Goal: Task Accomplishment & Management: Manage account settings

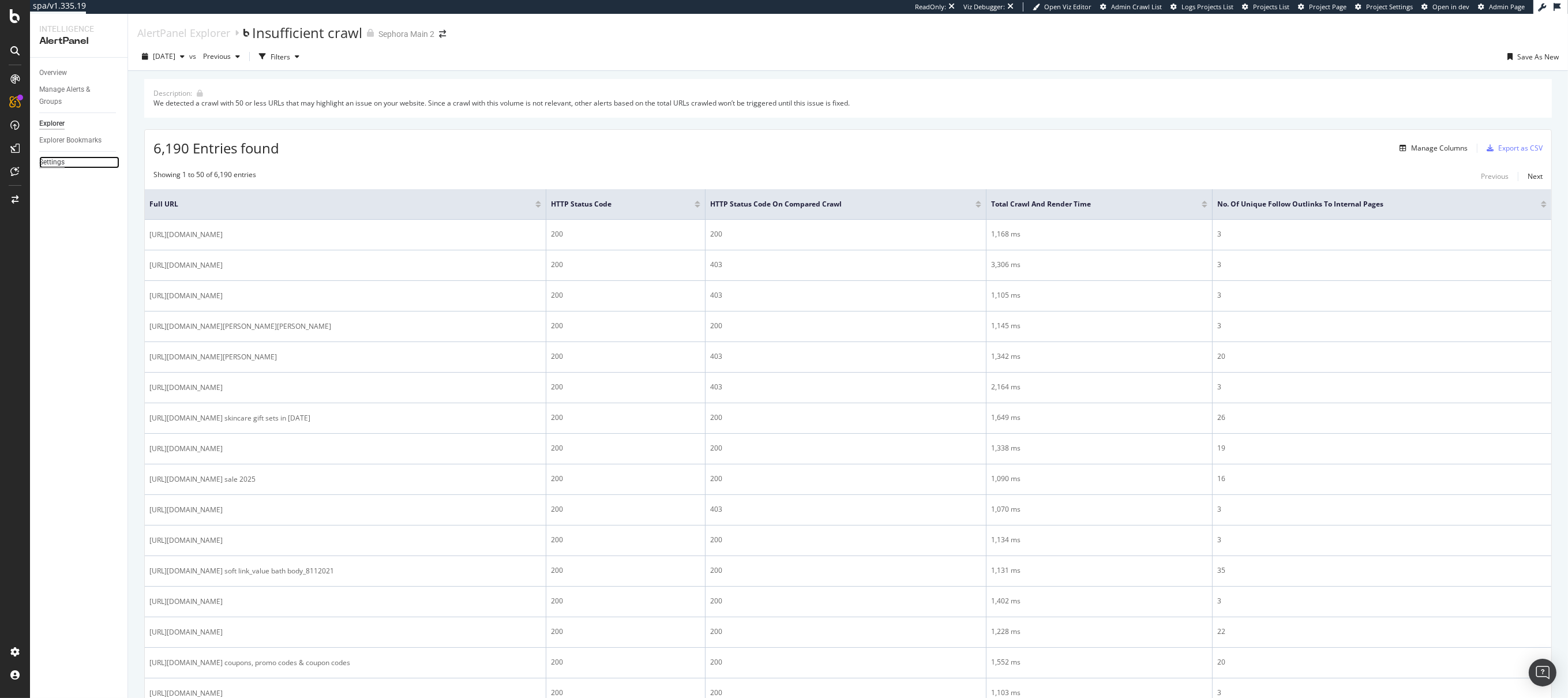
click at [57, 158] on div "Settings" at bounding box center [52, 162] width 26 height 12
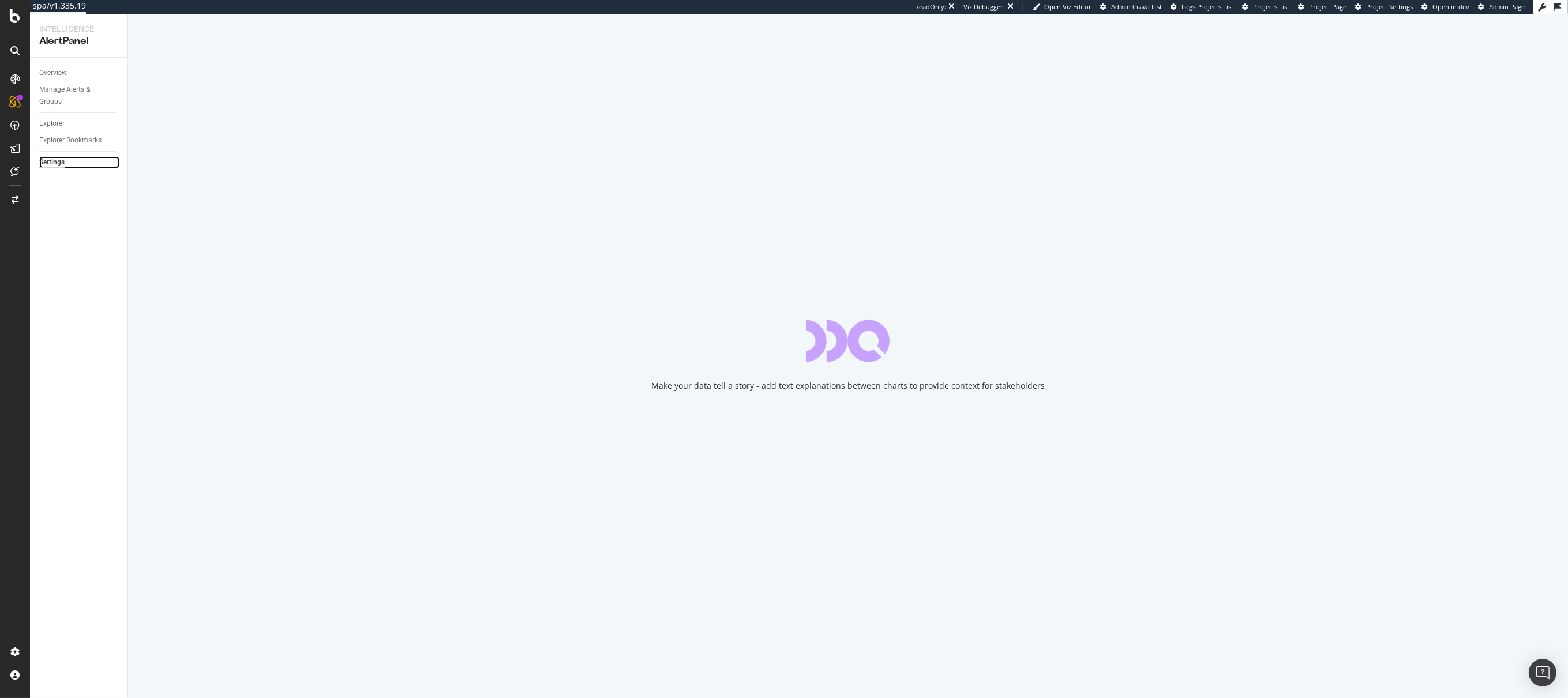
select select "02"
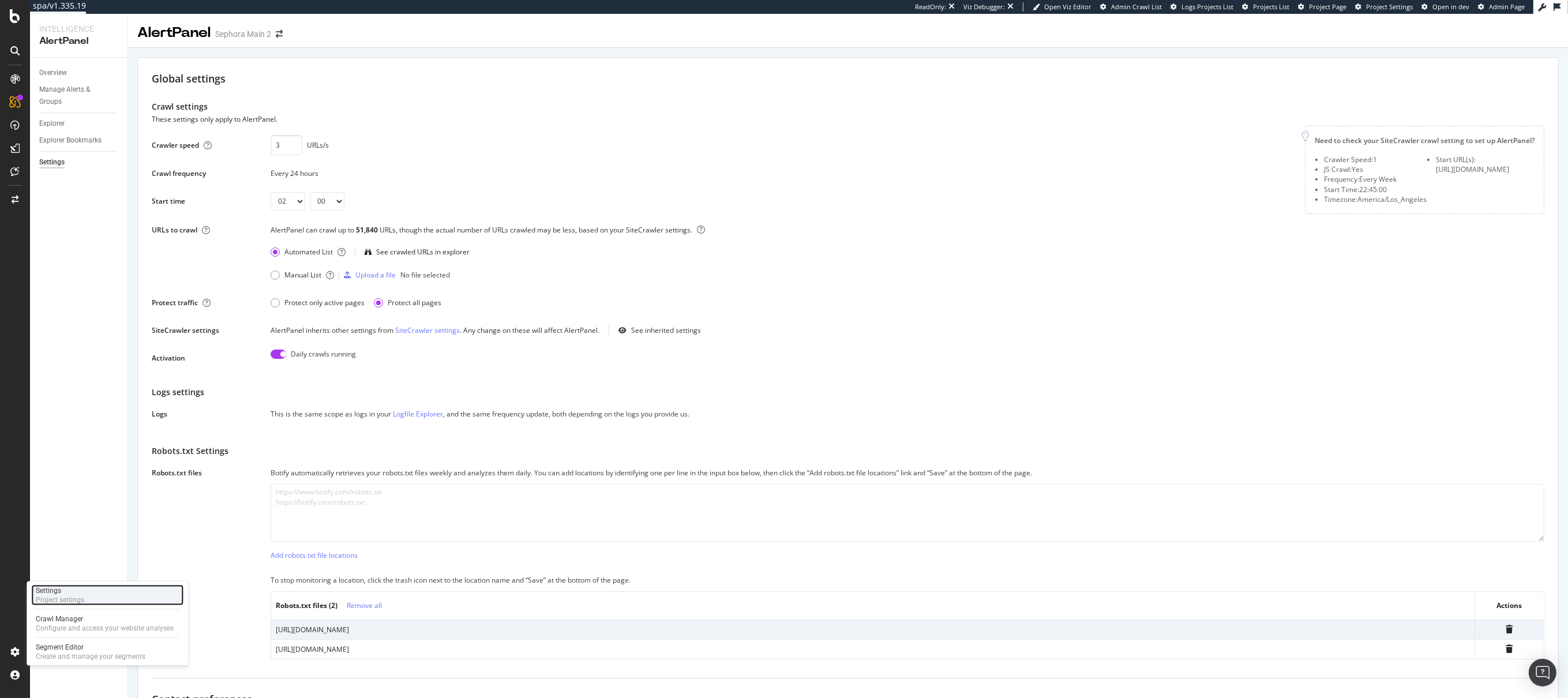
click at [49, 588] on div "Settings" at bounding box center [60, 590] width 49 height 9
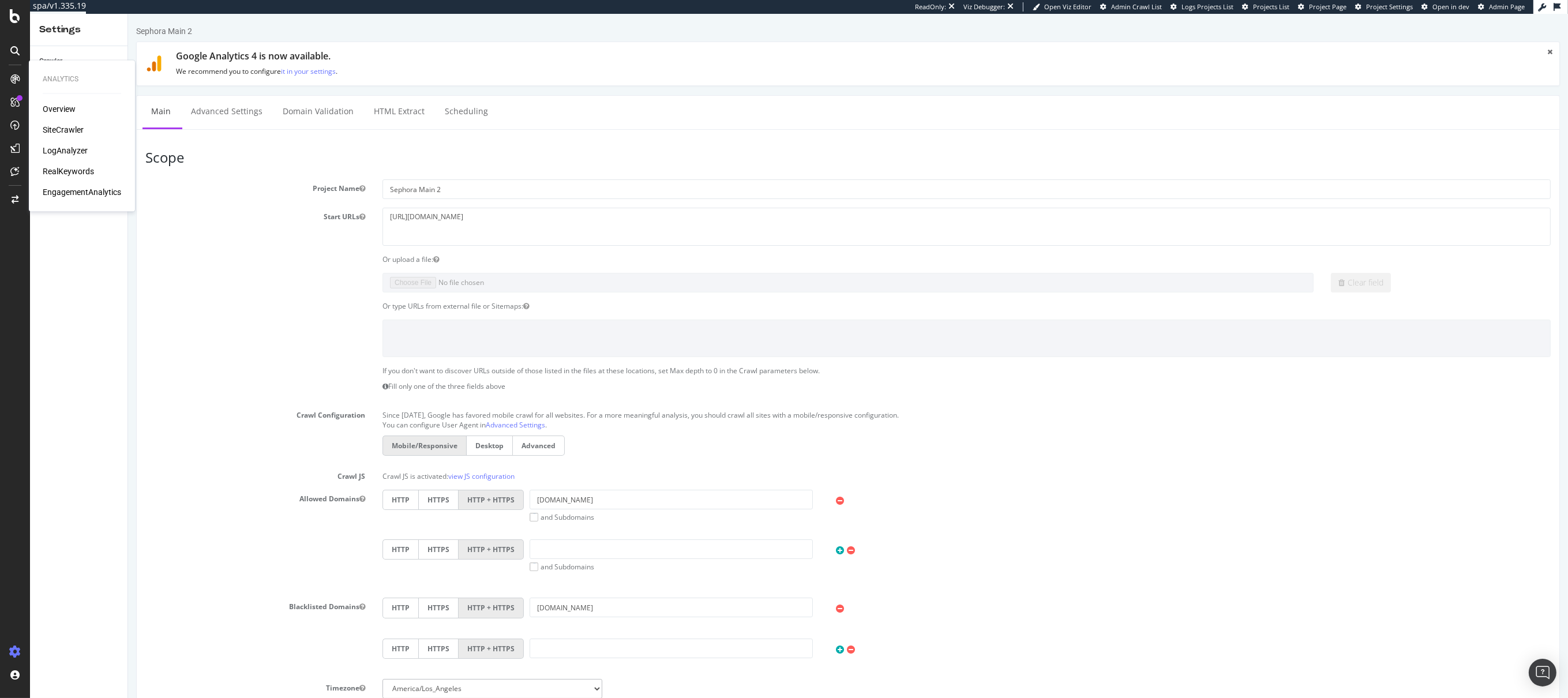
click at [248, 334] on div at bounding box center [848, 338] width 1423 height 37
click at [229, 116] on link "Advanced Settings" at bounding box center [226, 111] width 89 height 32
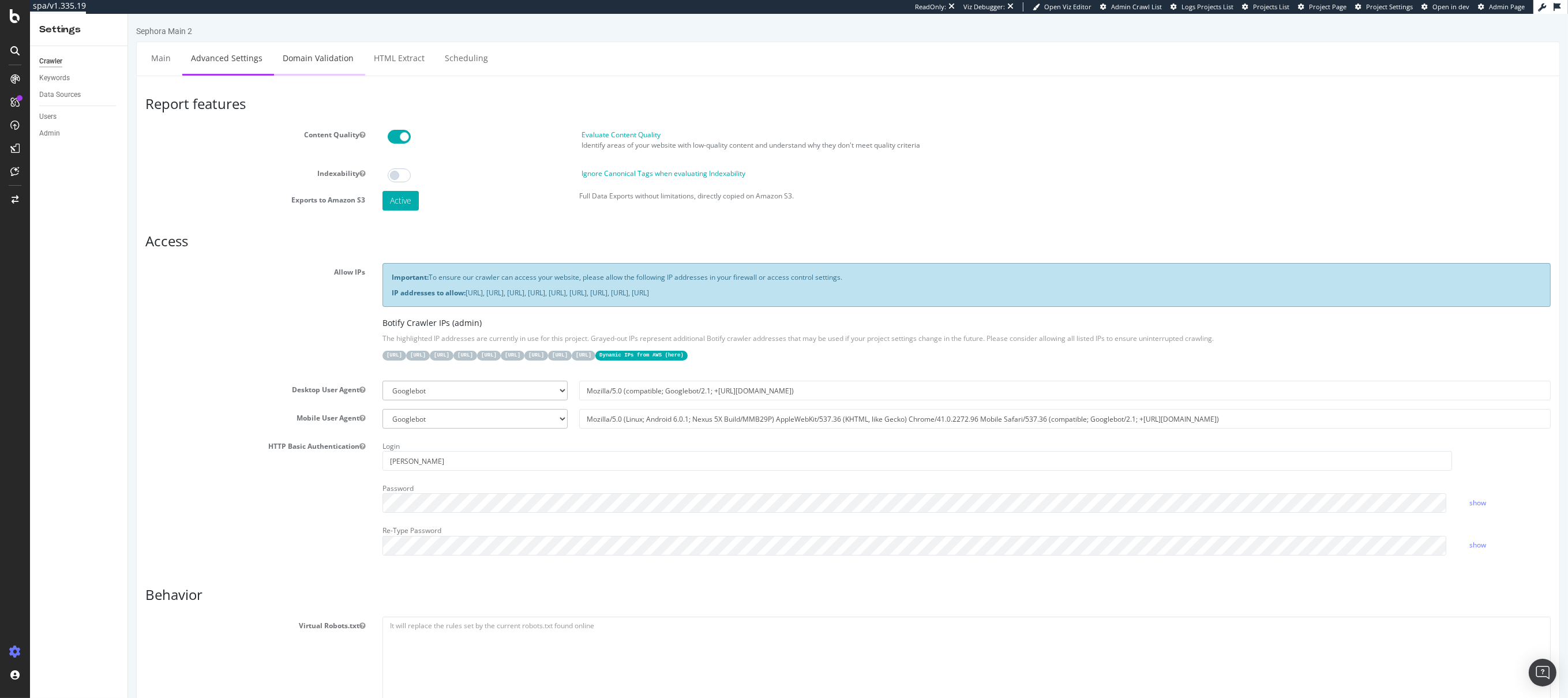
click at [318, 59] on link "Domain Validation" at bounding box center [318, 58] width 88 height 32
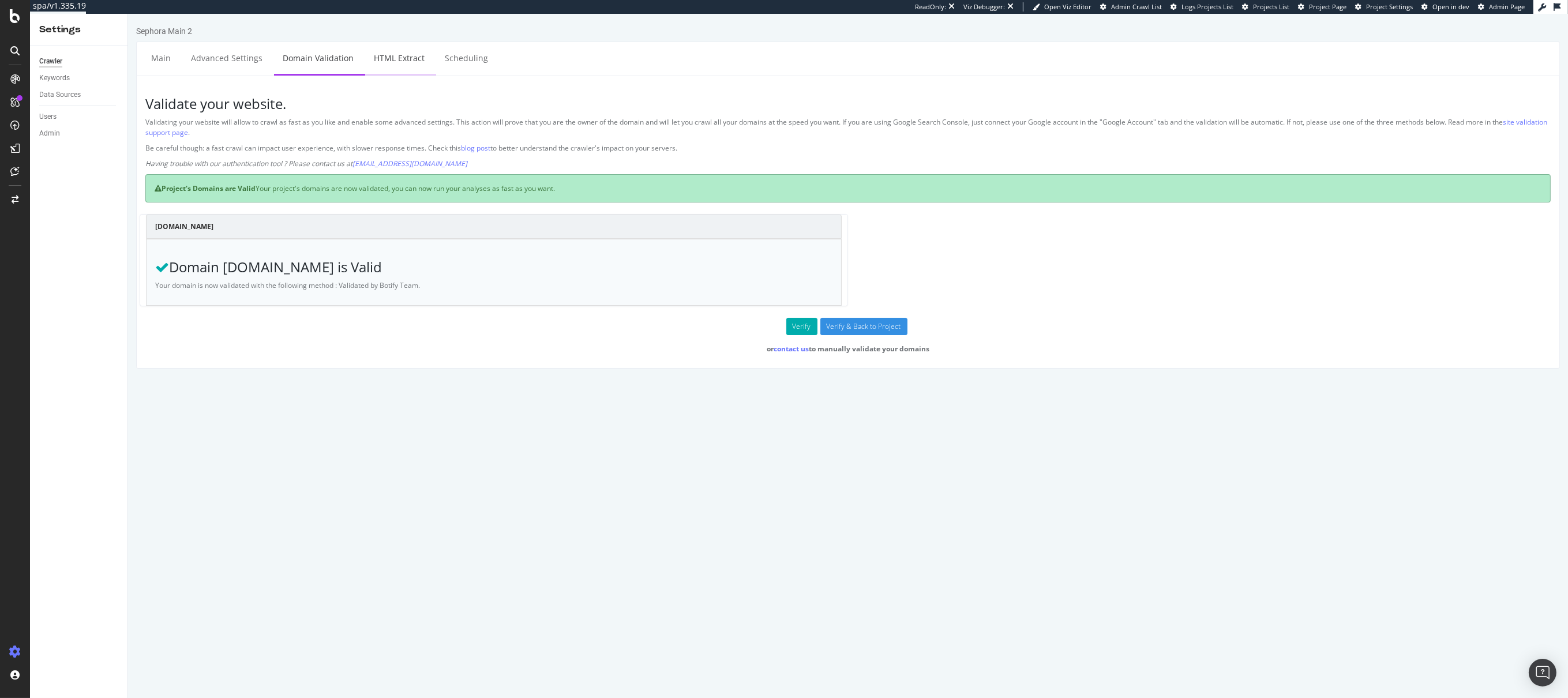
click at [410, 60] on link "HTML Extract" at bounding box center [399, 58] width 68 height 32
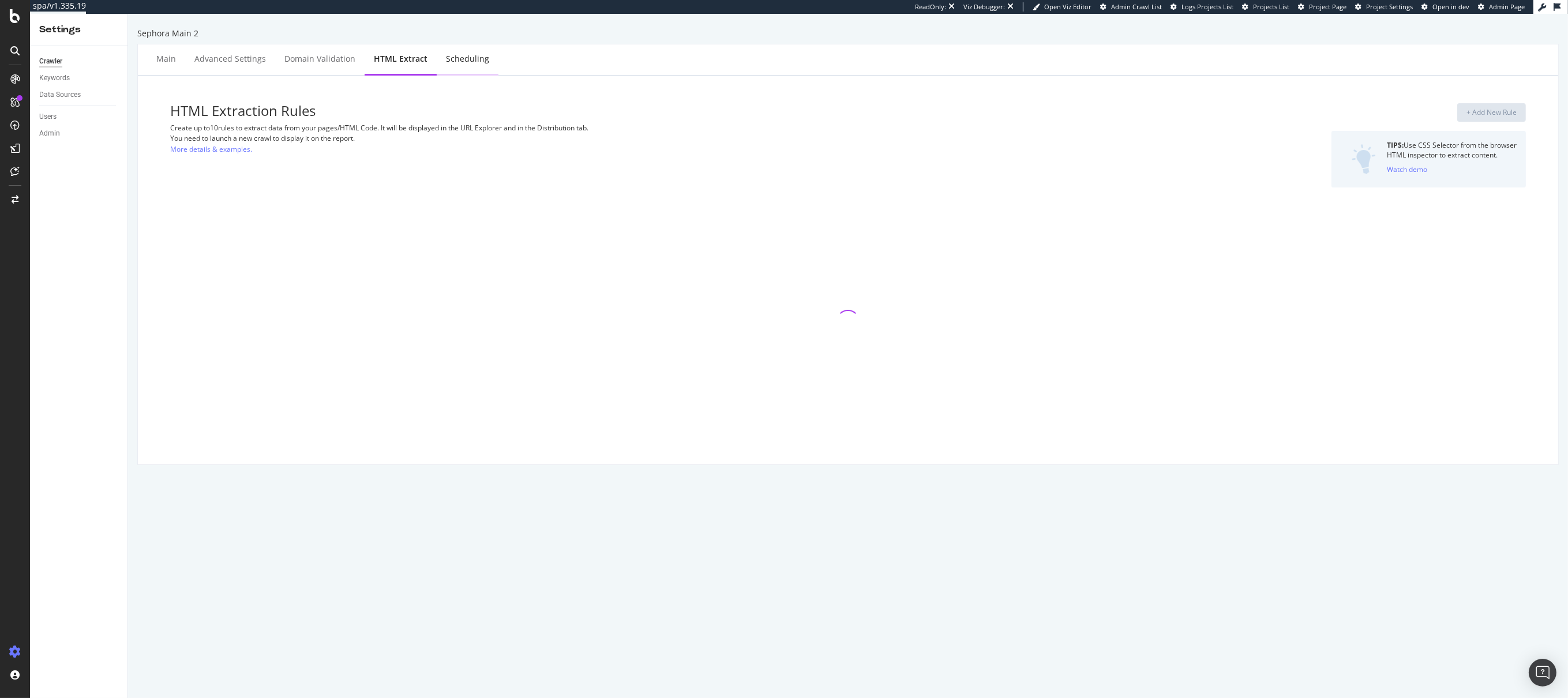
select select "exist"
select select "f"
select select "p"
select select "html.length"
select select "exist"
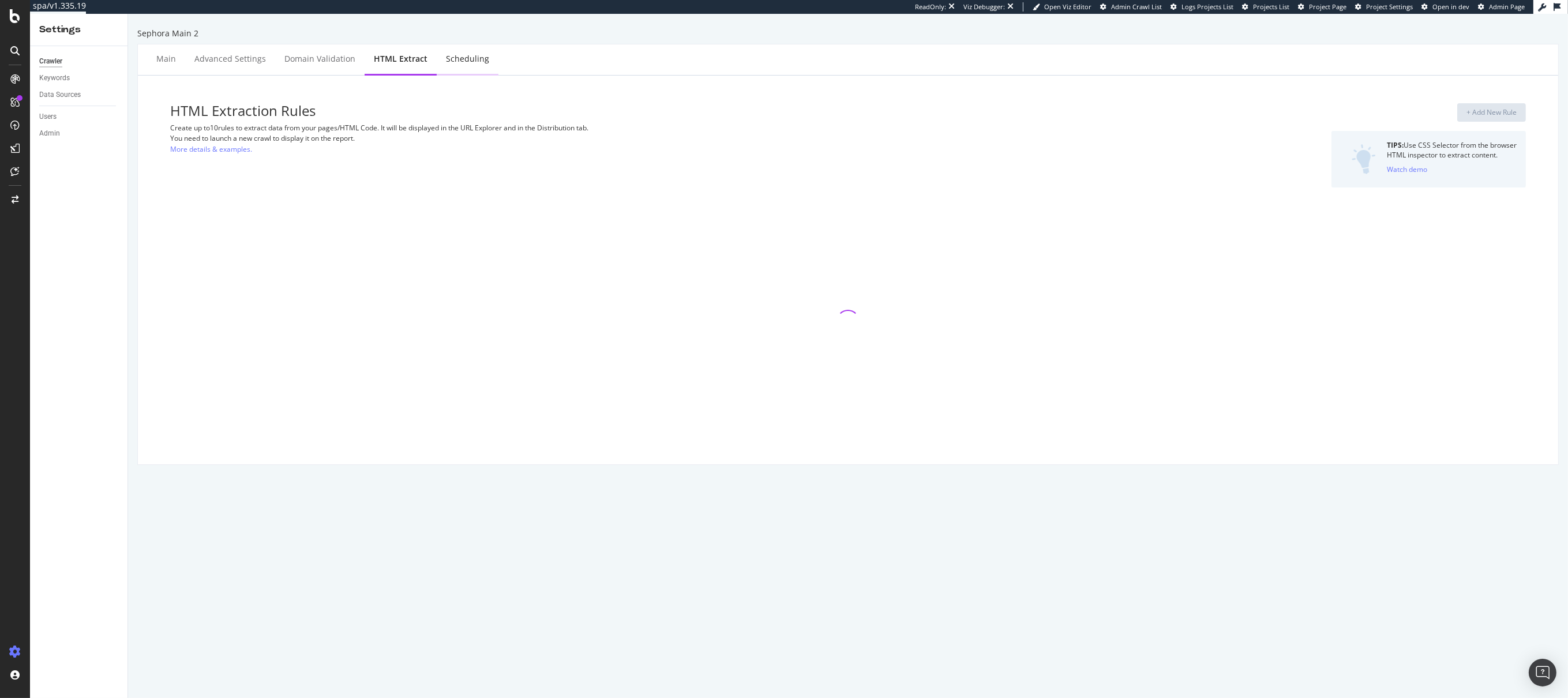
select select "exist"
select select "f"
select select "p"
select select "exist"
select select "i"
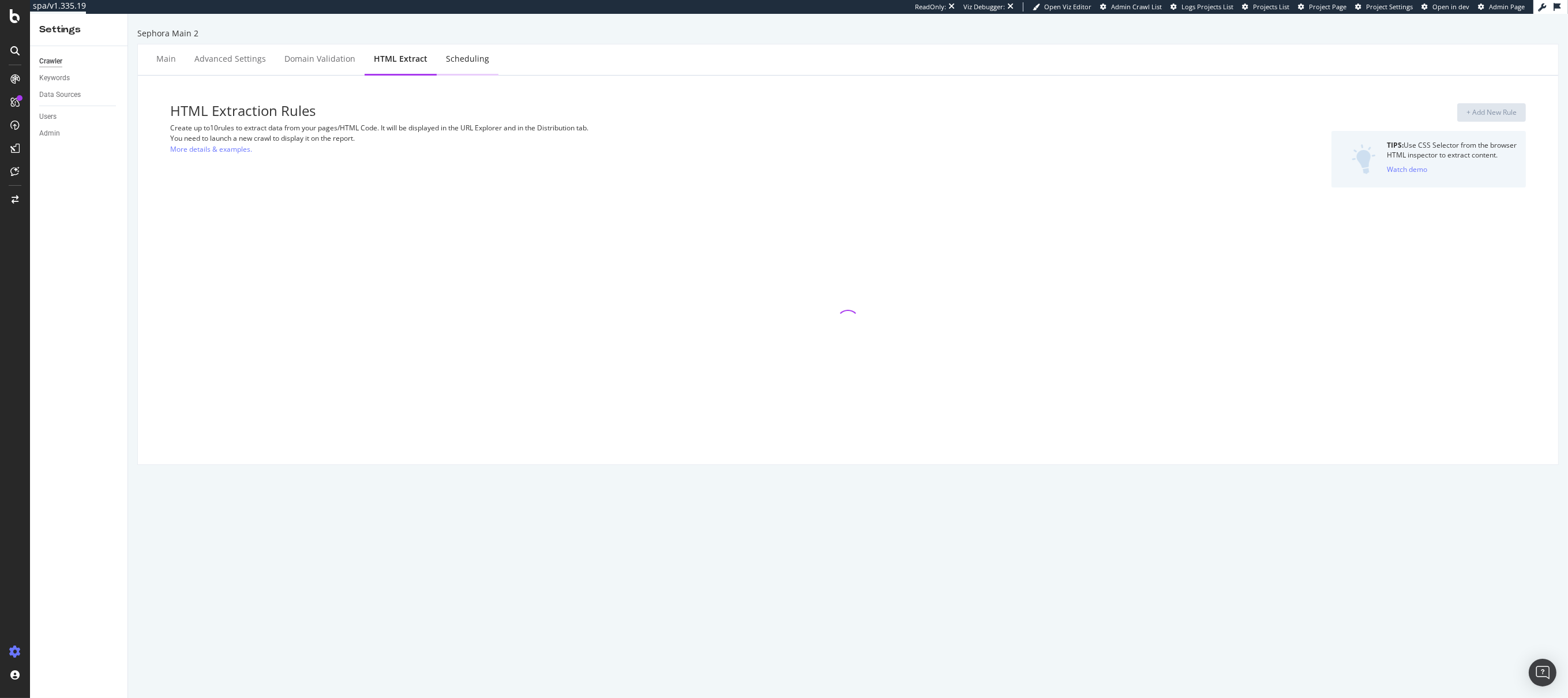
select select "exist"
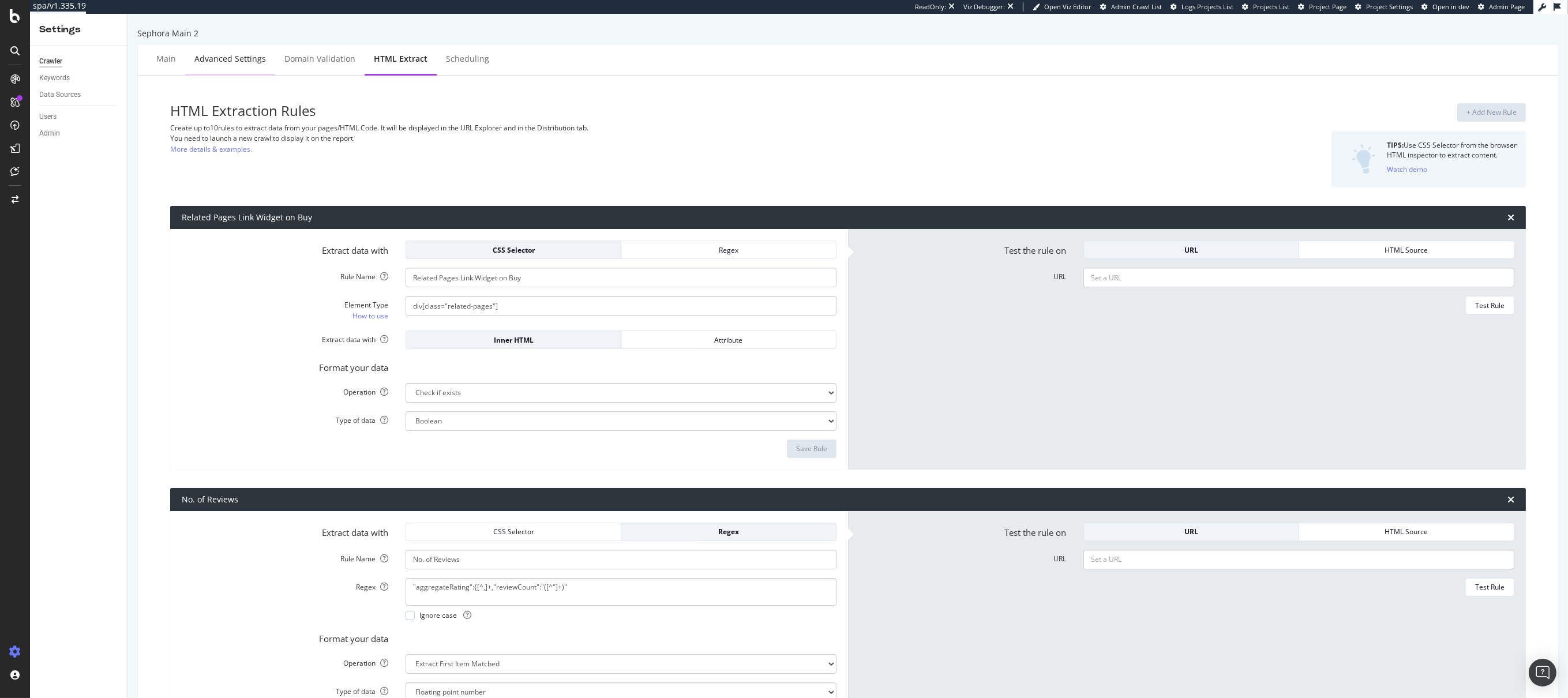
click at [239, 55] on div "Advanced Settings" at bounding box center [230, 59] width 72 height 12
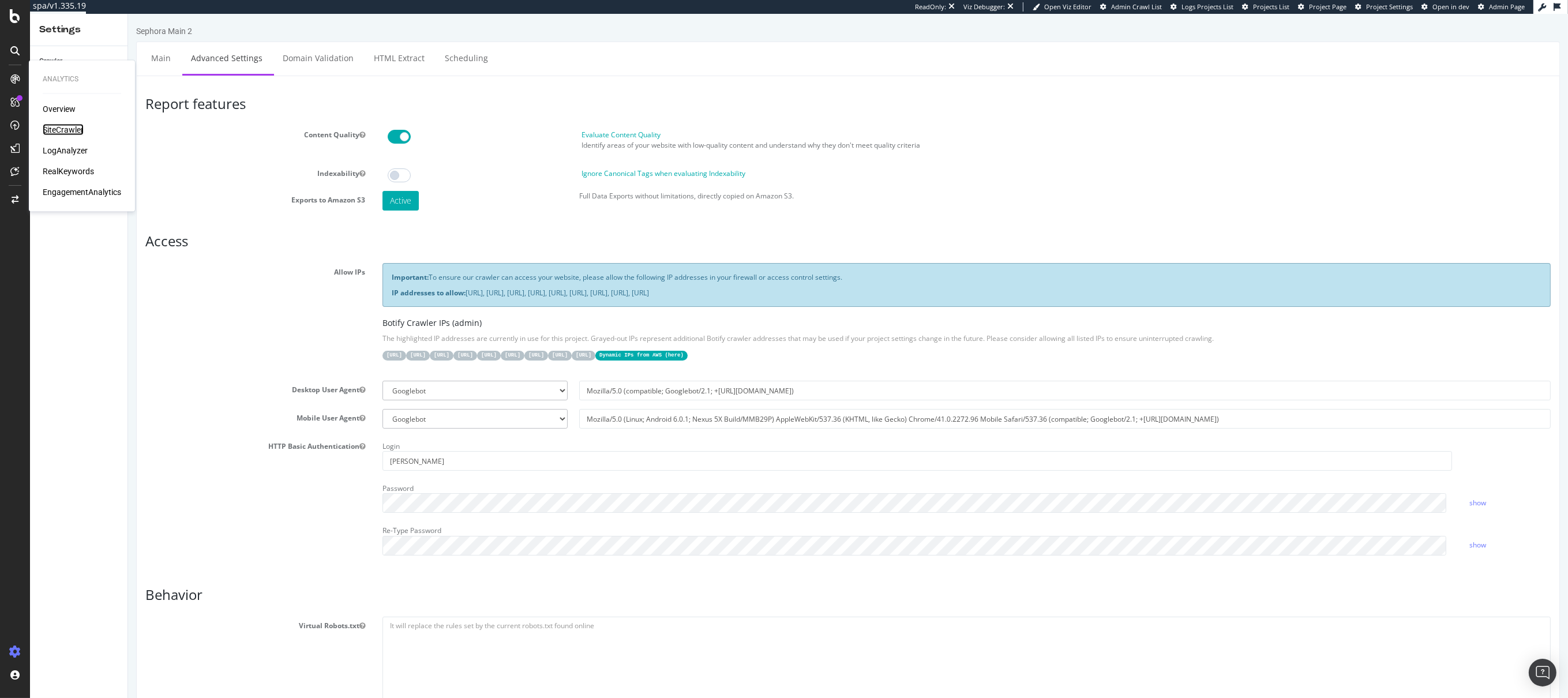
click at [75, 126] on div "SiteCrawler" at bounding box center [64, 130] width 41 height 12
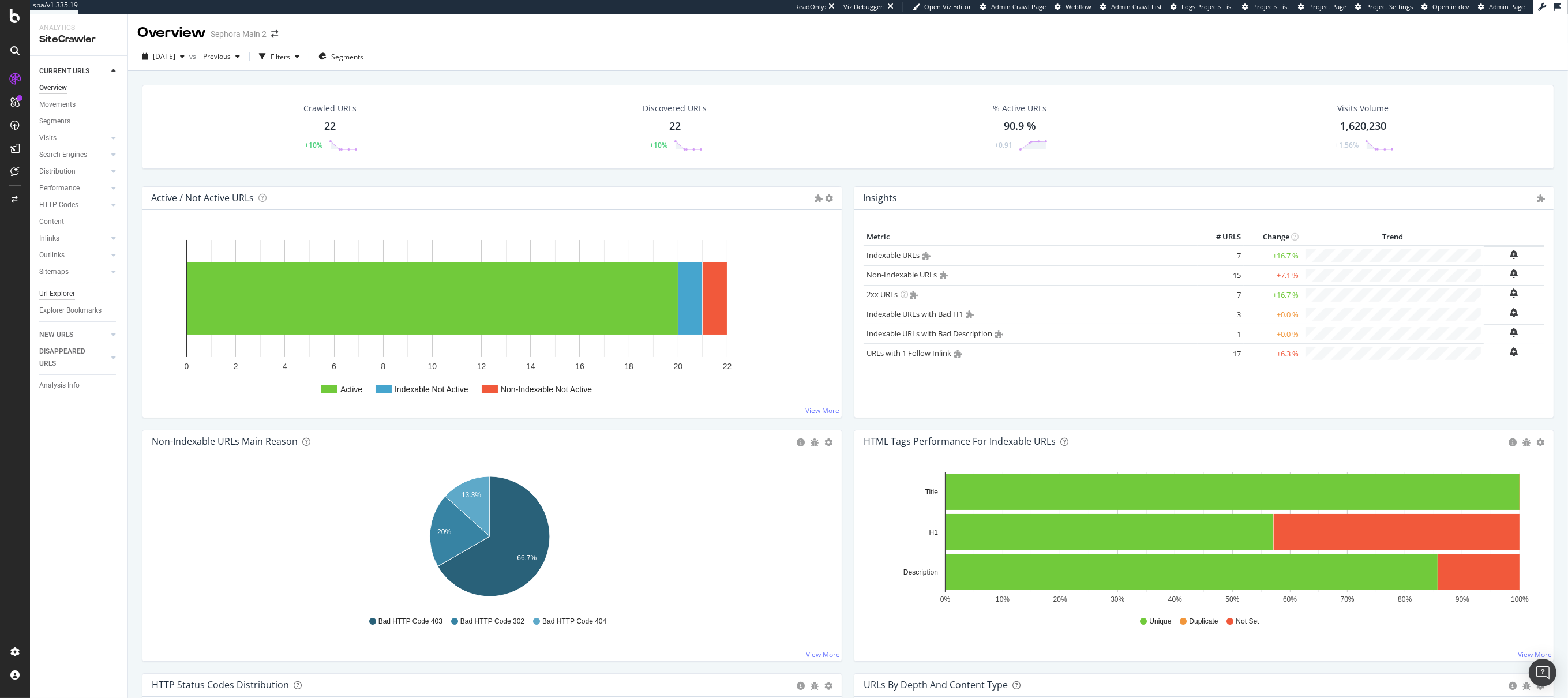
click at [56, 293] on div "Url Explorer" at bounding box center [57, 293] width 35 height 12
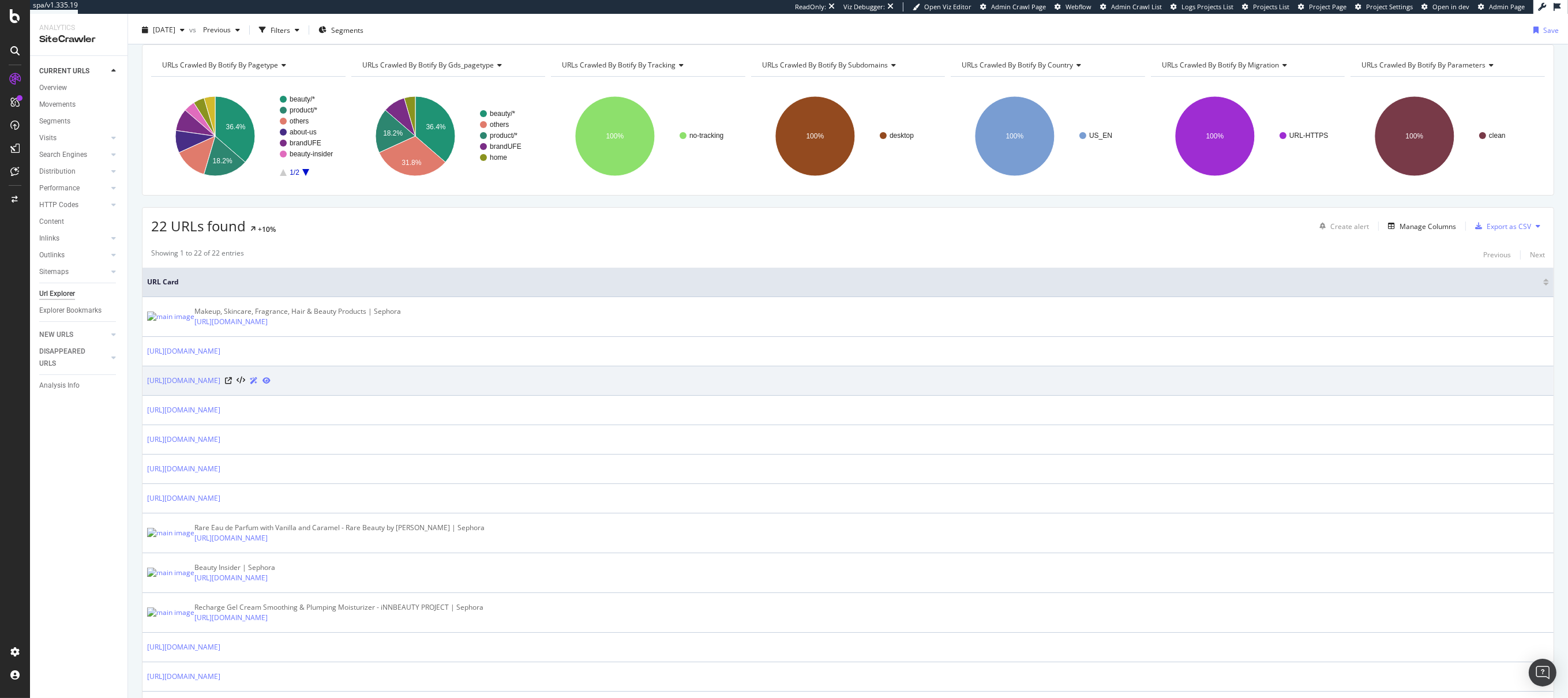
scroll to position [40, 0]
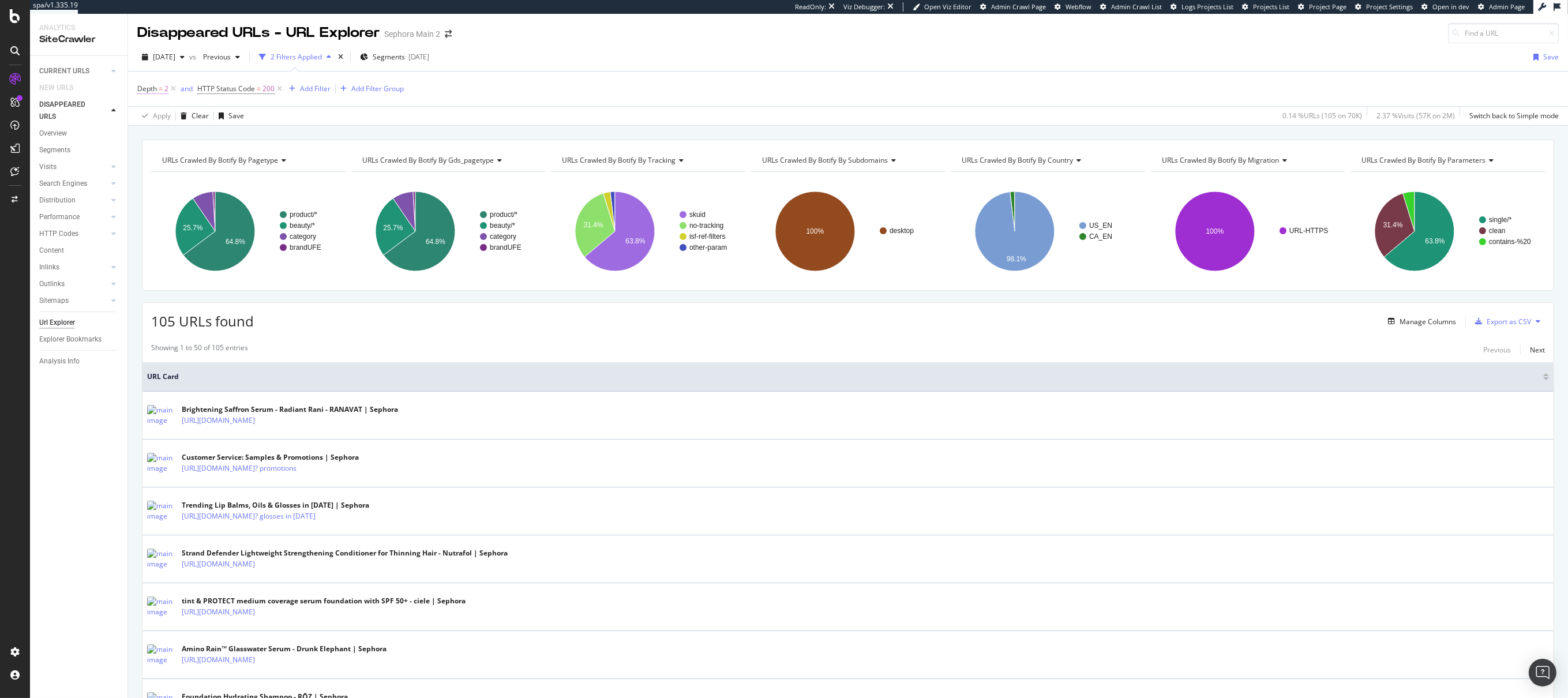
click at [160, 85] on span "=" at bounding box center [161, 88] width 4 height 10
type input "1"
click at [266, 139] on input "1" at bounding box center [210, 137] width 127 height 19
click at [179, 258] on span "1" at bounding box center [200, 262] width 98 height 10
drag, startPoint x: 263, startPoint y: 162, endPoint x: 369, endPoint y: 126, distance: 111.9
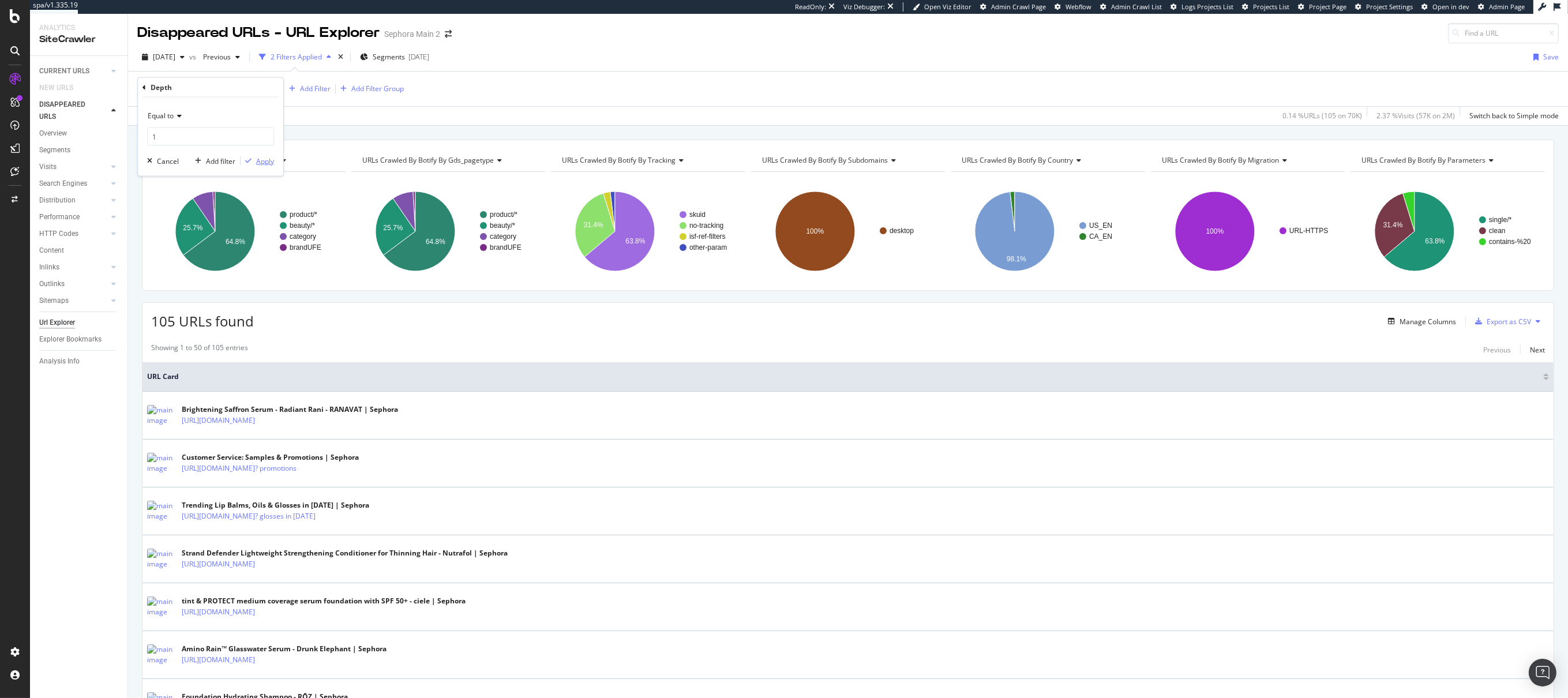
click at [263, 162] on div "Apply" at bounding box center [265, 161] width 18 height 10
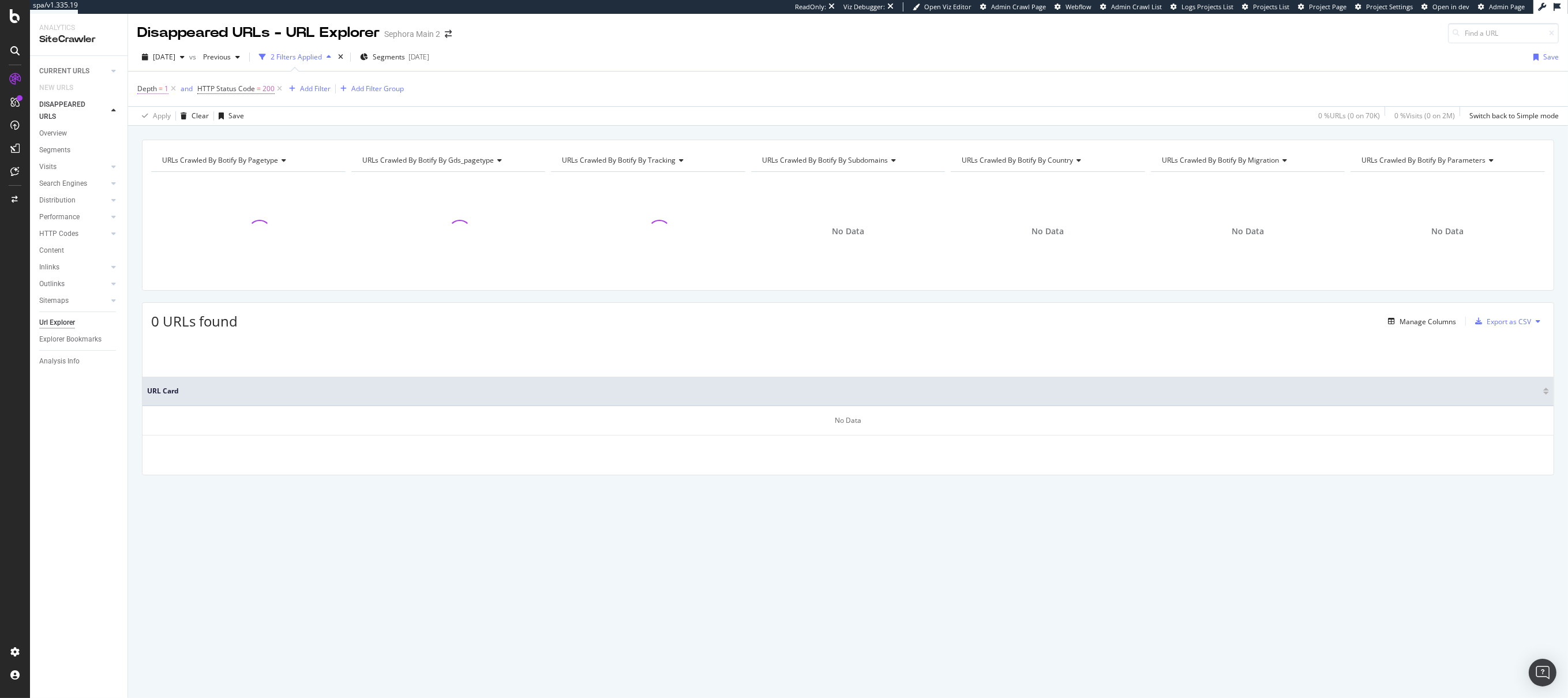
click at [163, 88] on span "Depth = 1" at bounding box center [153, 88] width 31 height 11
type input "2"
click at [266, 134] on input "2" at bounding box center [210, 137] width 127 height 19
click at [179, 161] on span "2" at bounding box center [196, 164] width 90 height 10
click at [267, 162] on div "Apply" at bounding box center [265, 161] width 18 height 10
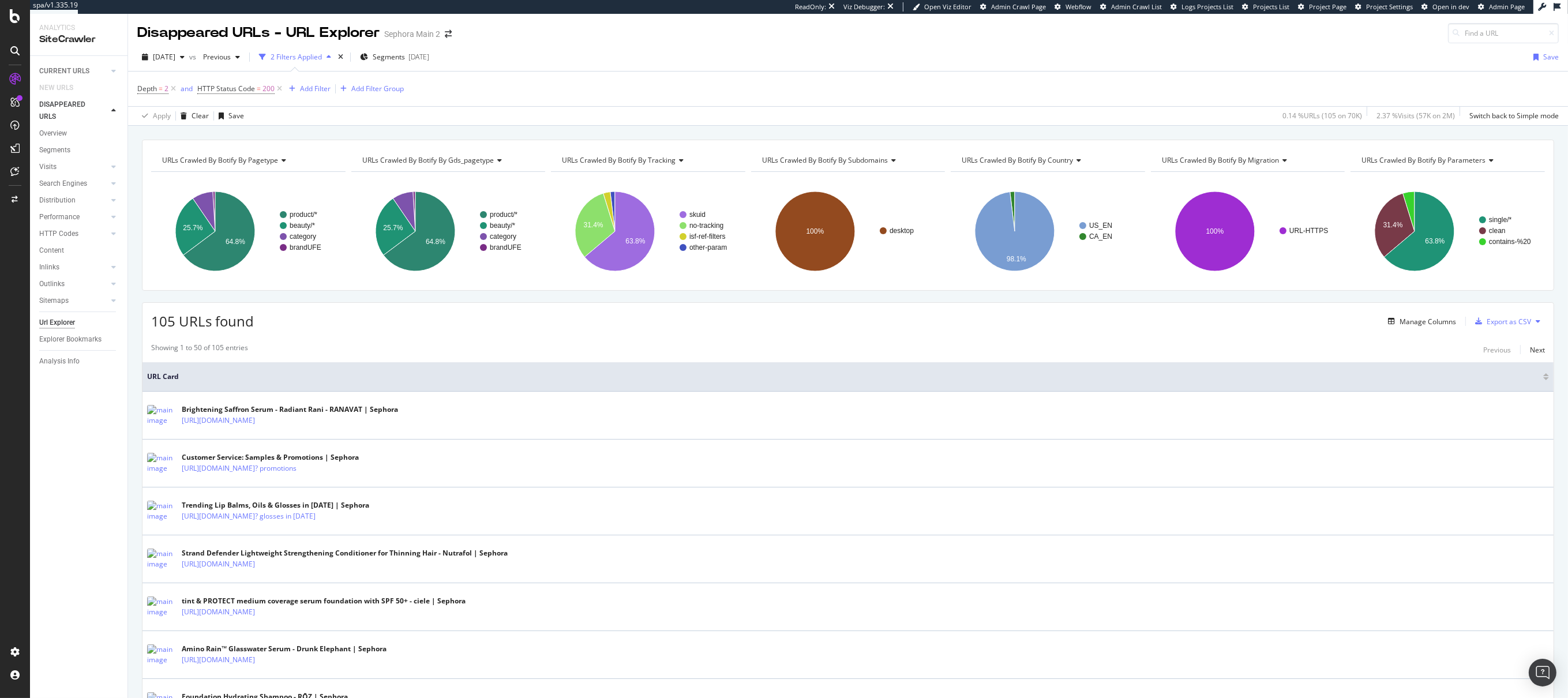
click at [88, 554] on div "CURRENT URLS Overview Movements Segments Visits Analysis Orphan URLs Search Eng…" at bounding box center [78, 377] width 98 height 642
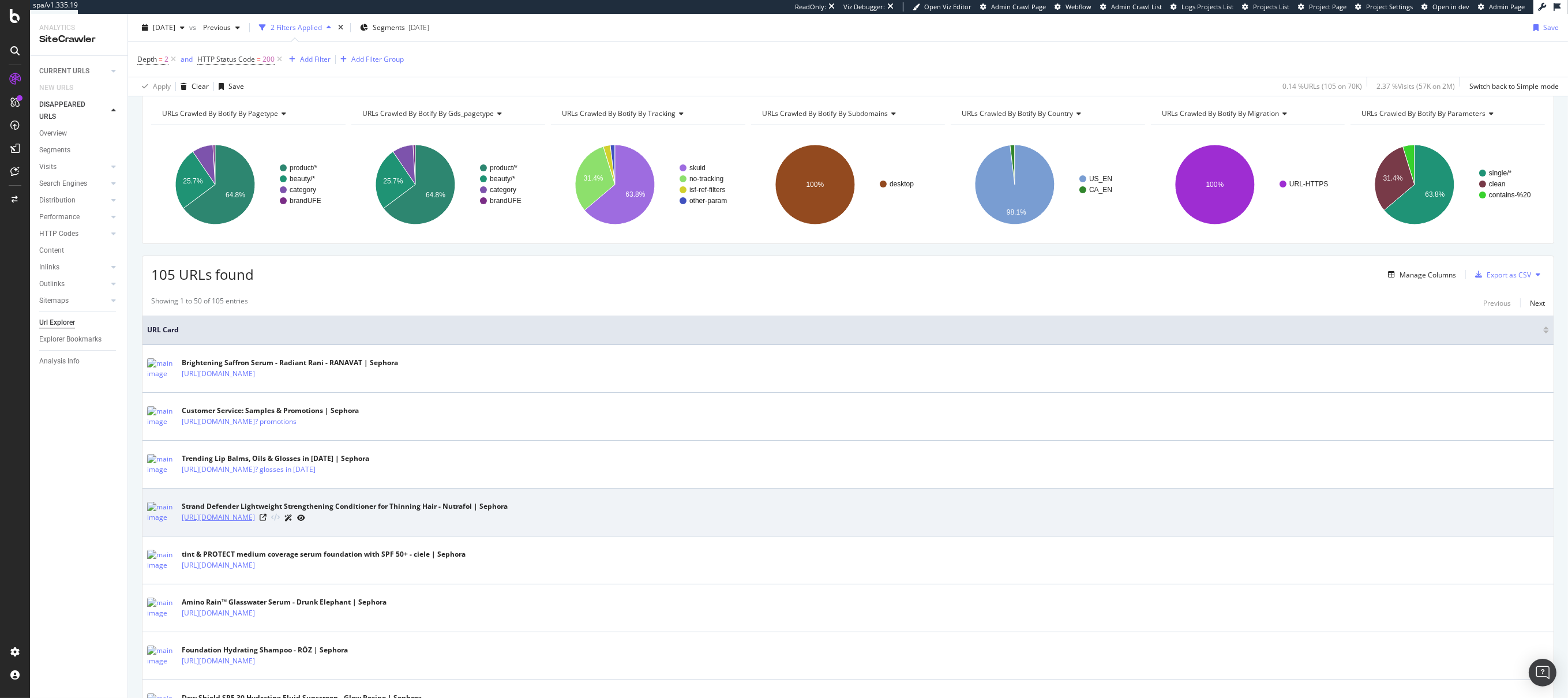
scroll to position [54, 0]
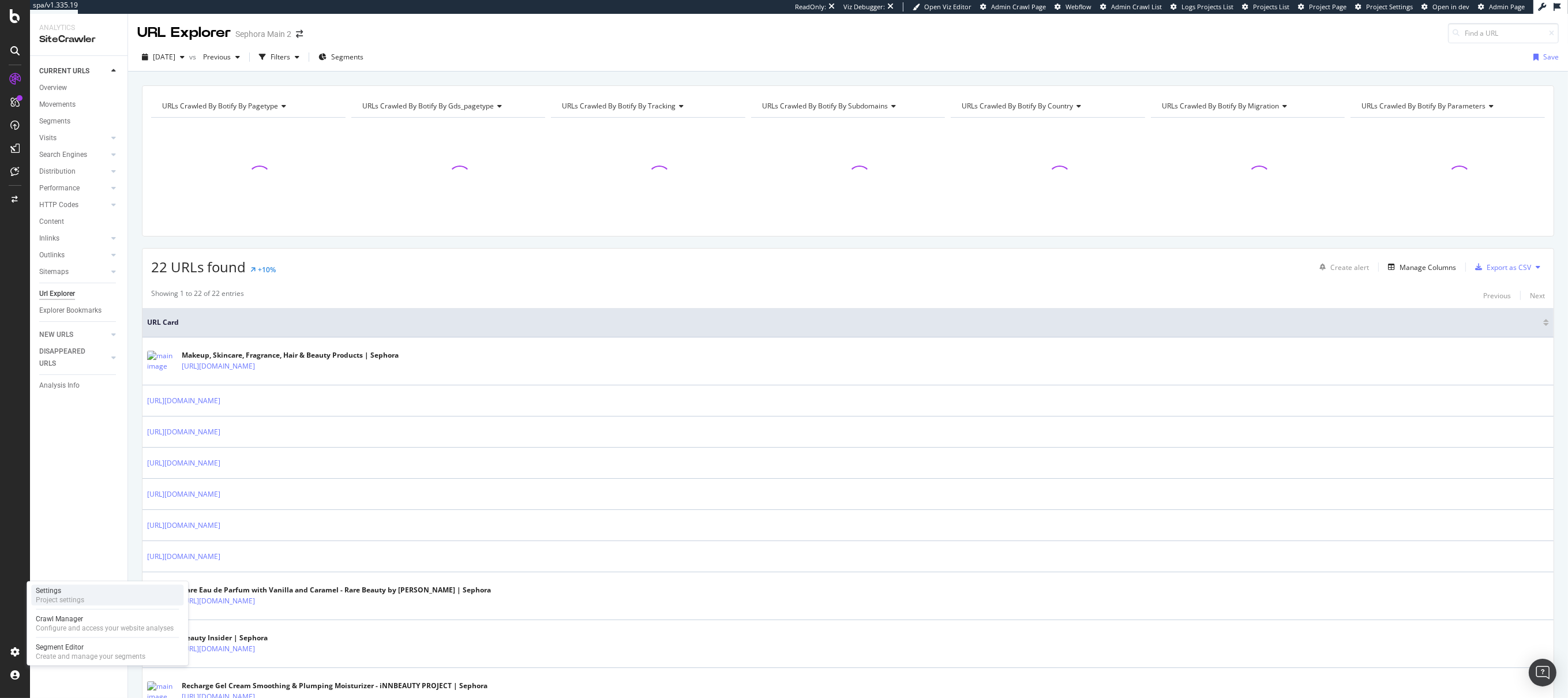
click at [71, 596] on div "Project settings" at bounding box center [60, 600] width 49 height 9
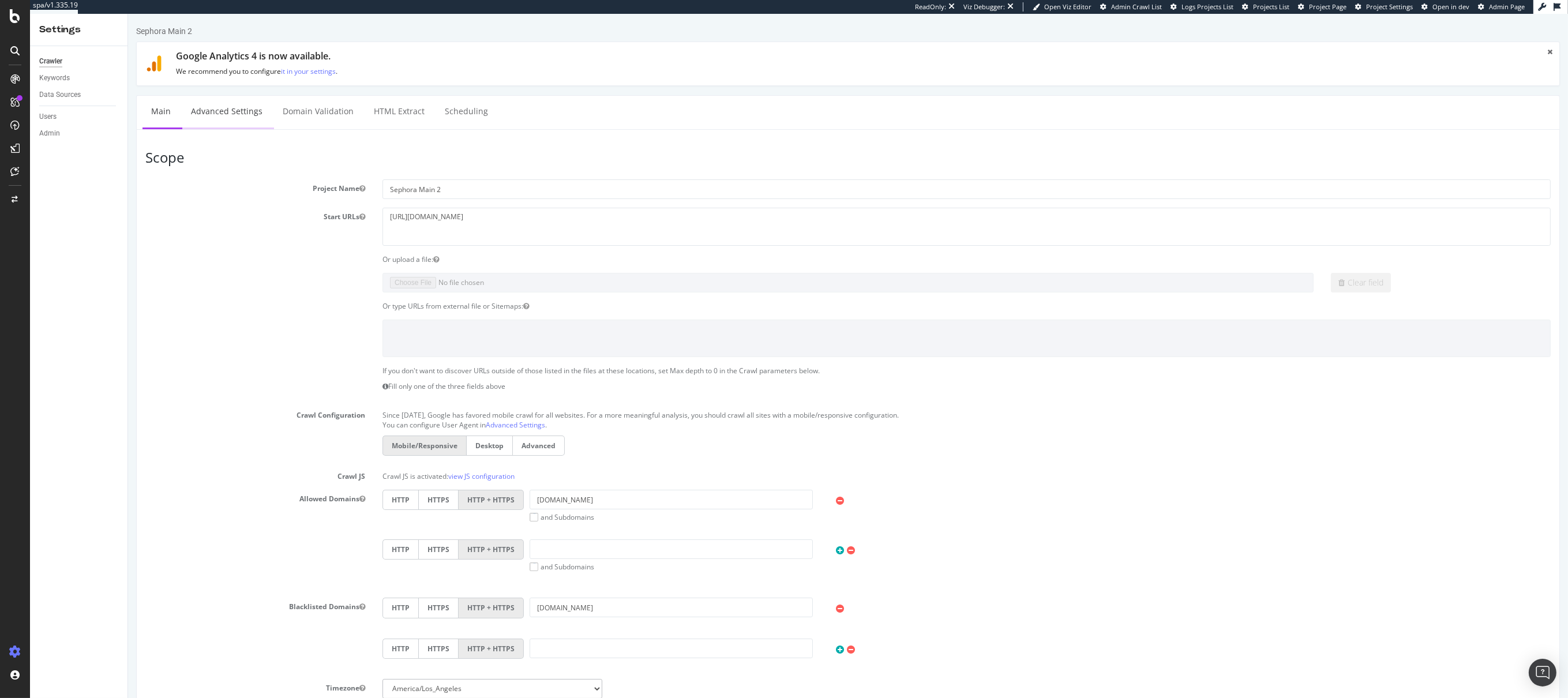
click at [234, 112] on link "Advanced Settings" at bounding box center [226, 111] width 89 height 32
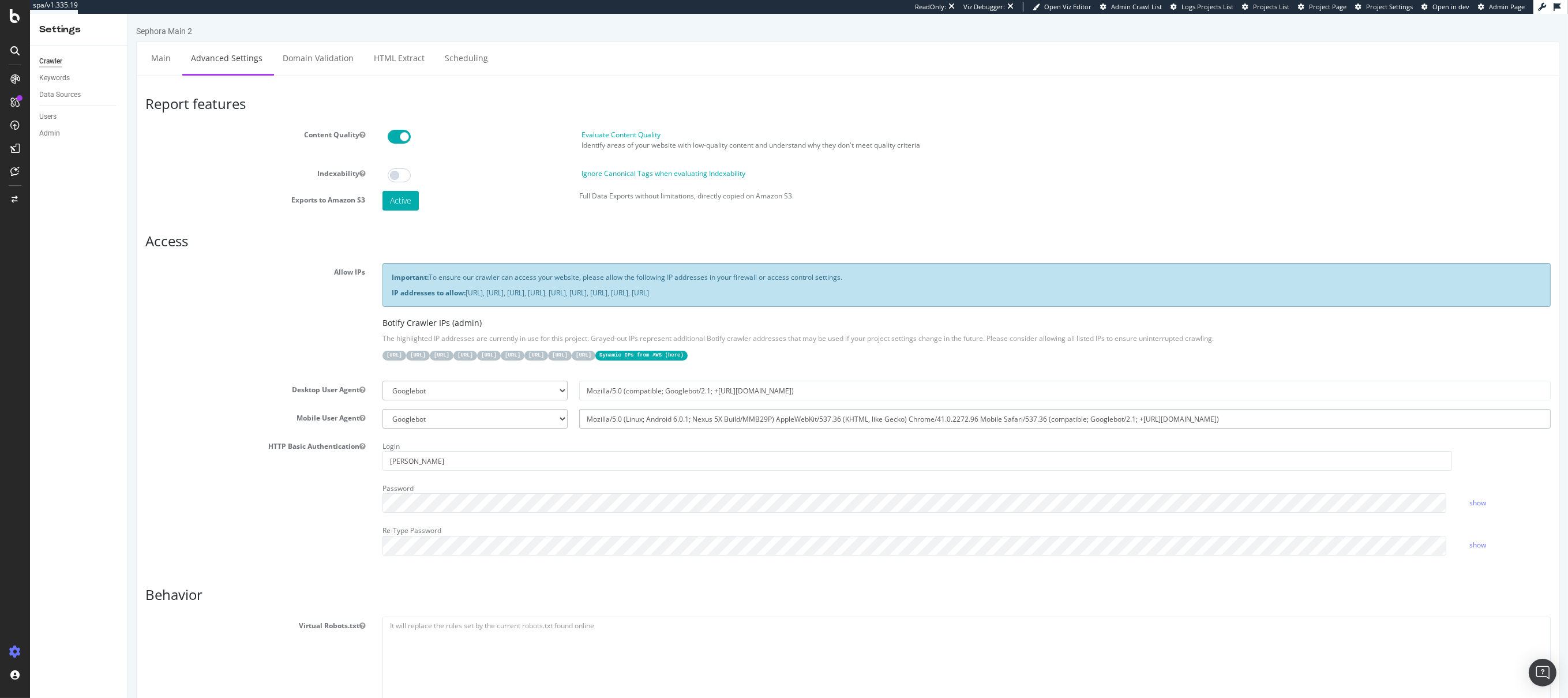
click at [761, 414] on input "Mozilla/5.0 (Linux; Android 6.0.1; Nexus 5X Build/MMB29P) AppleWebKit/537.36 (K…" at bounding box center [1064, 419] width 971 height 20
select select
